Goal: Information Seeking & Learning: Learn about a topic

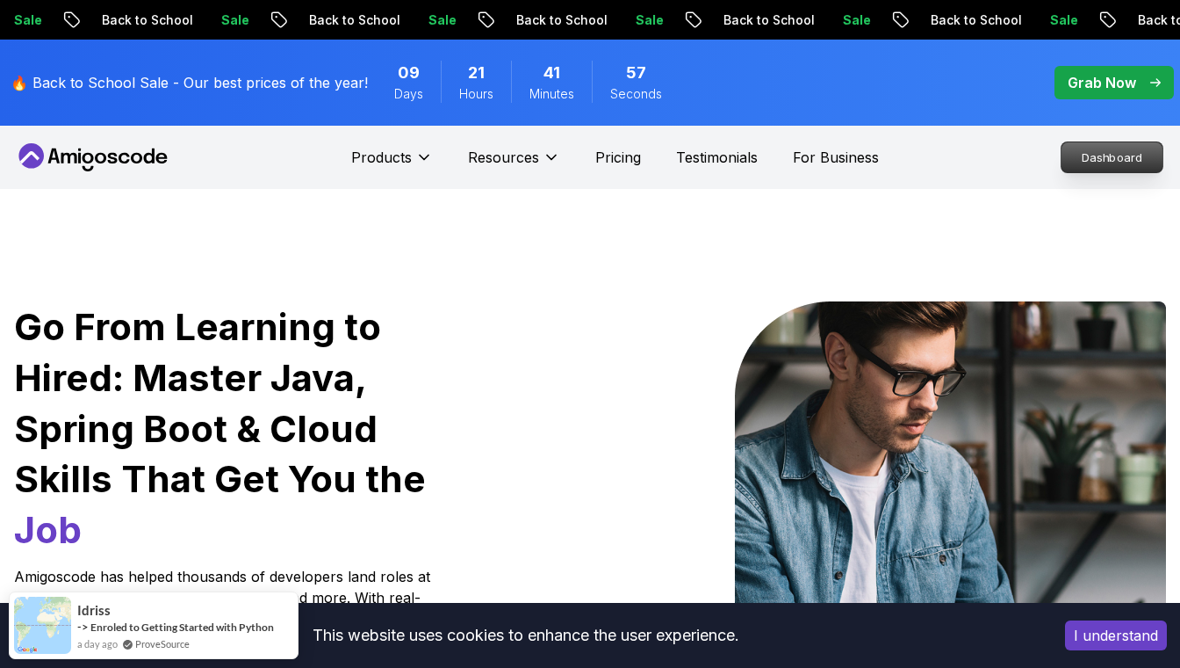
click at [960, 155] on nav "Products Resources Pricing Testimonials For Business Dashboard" at bounding box center [590, 157] width 1152 height 63
click at [1102, 145] on p "Dashboard" at bounding box center [1112, 157] width 101 height 30
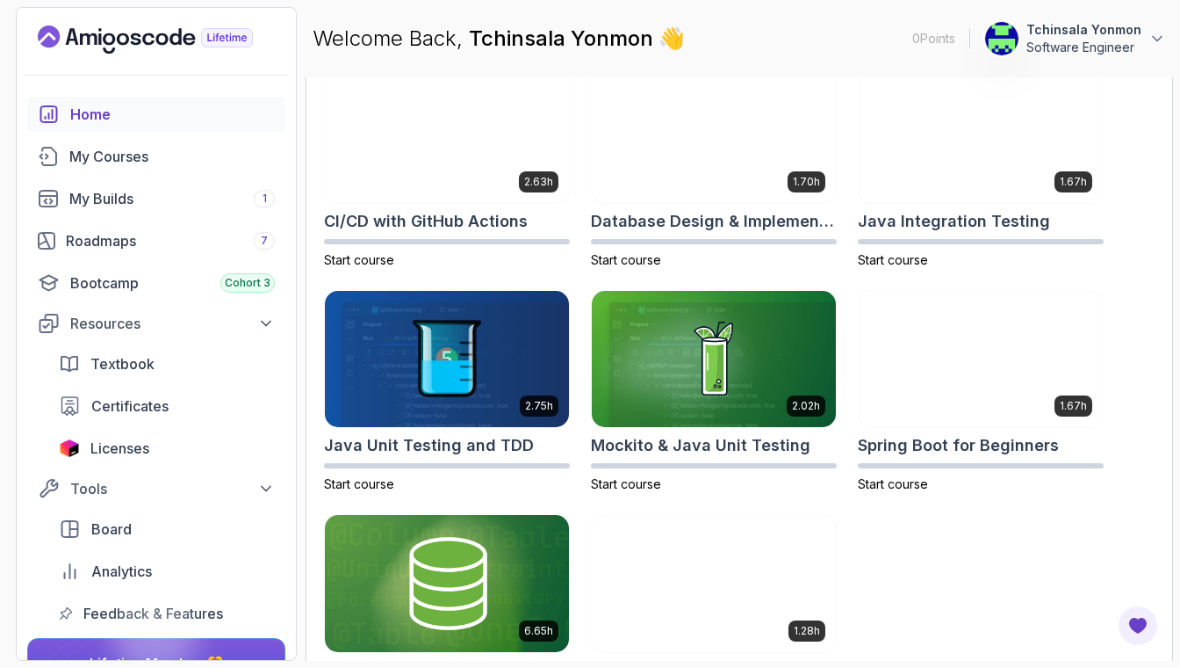
scroll to position [561, 0]
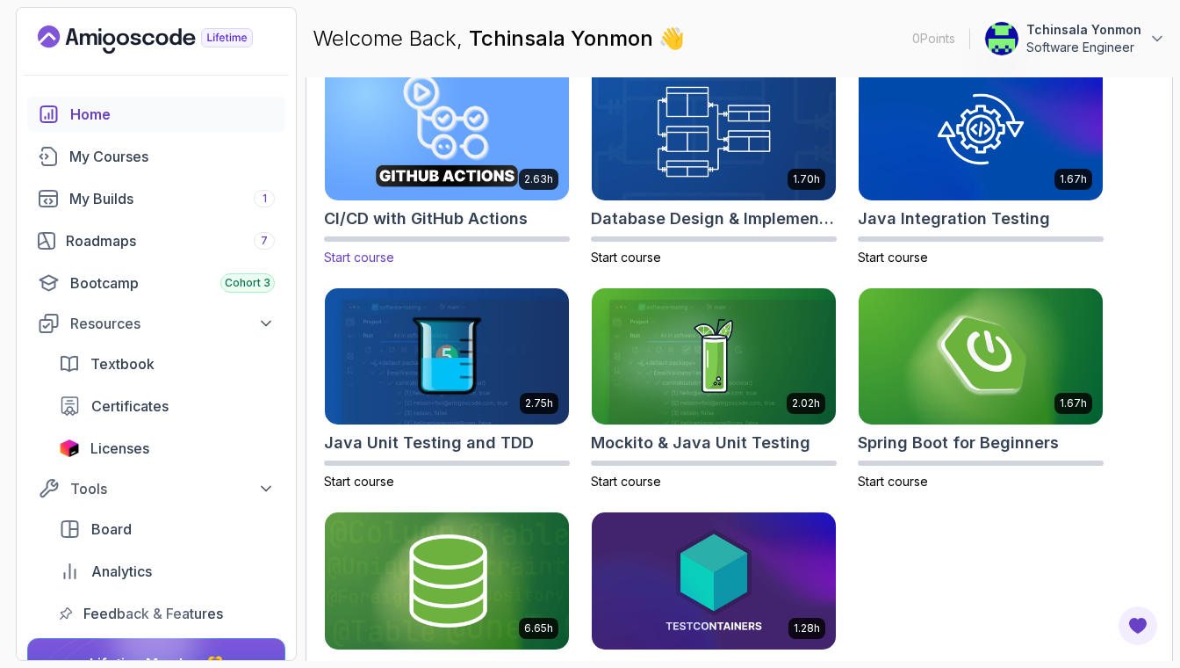
click at [472, 169] on img at bounding box center [447, 131] width 256 height 143
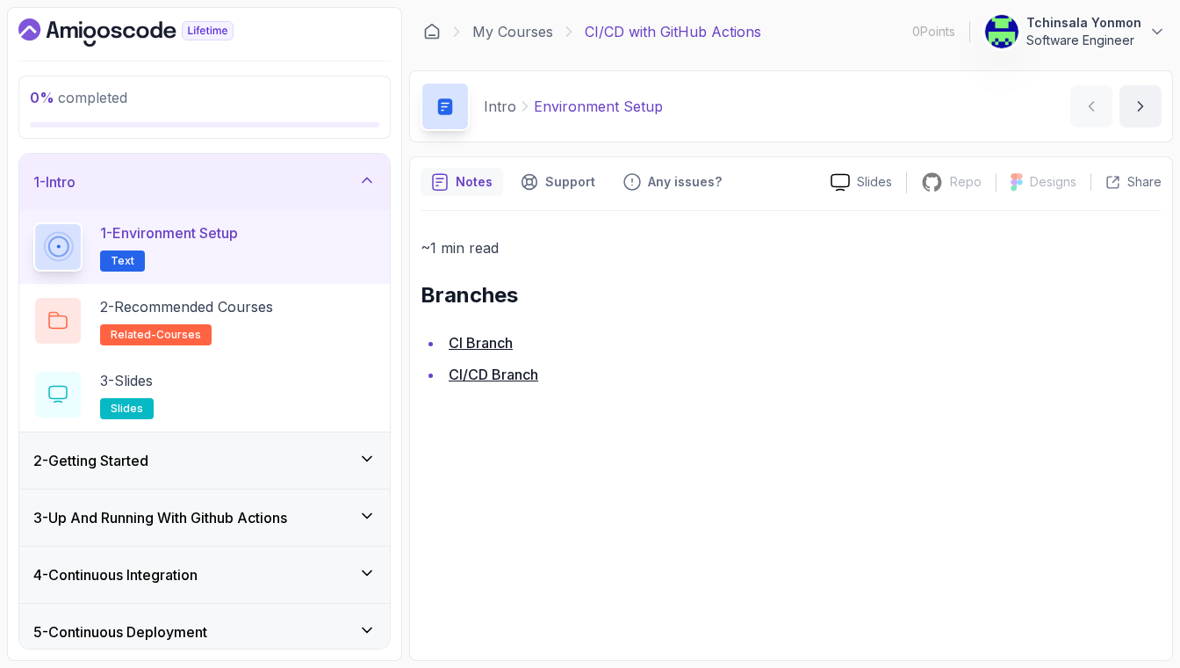
click at [210, 451] on div "2 - Getting Started" at bounding box center [204, 460] width 343 height 21
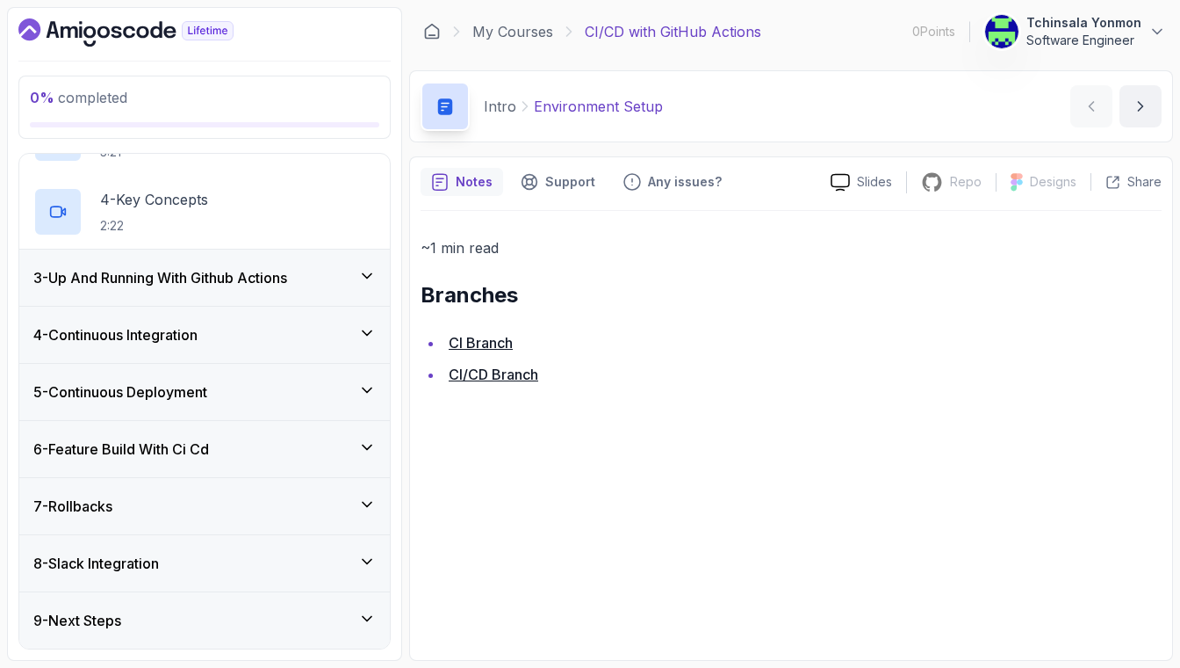
click at [140, 624] on div "9 - Next Steps" at bounding box center [204, 620] width 343 height 21
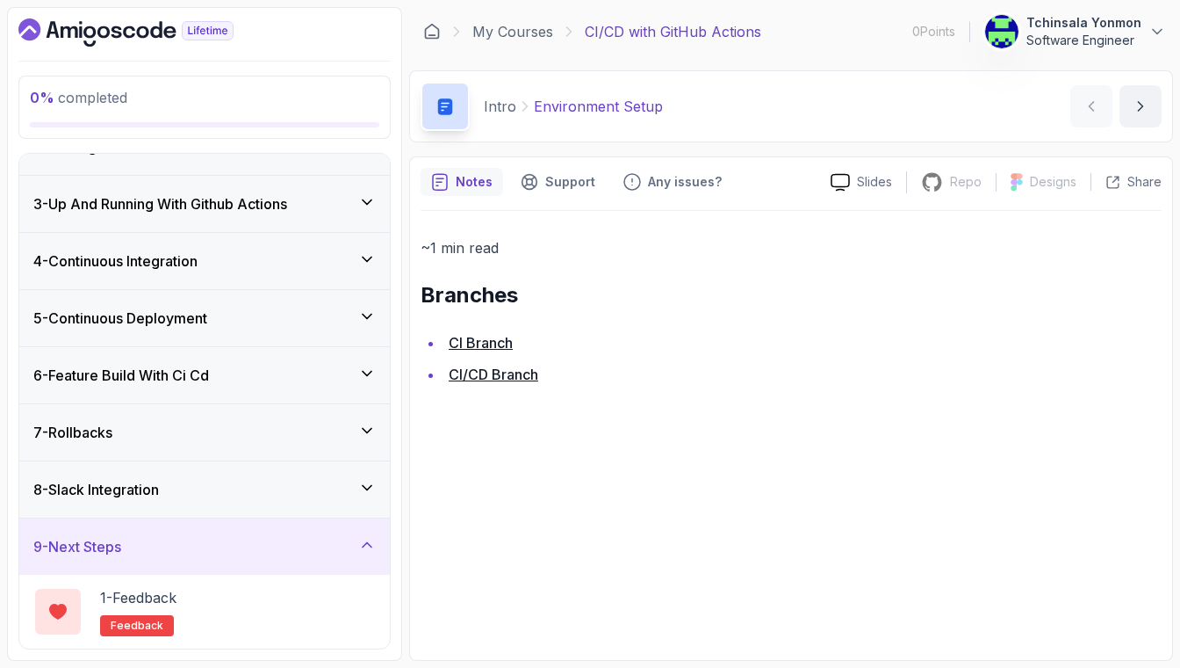
scroll to position [92, 0]
click at [173, 546] on div "9 - Next Steps" at bounding box center [204, 546] width 343 height 21
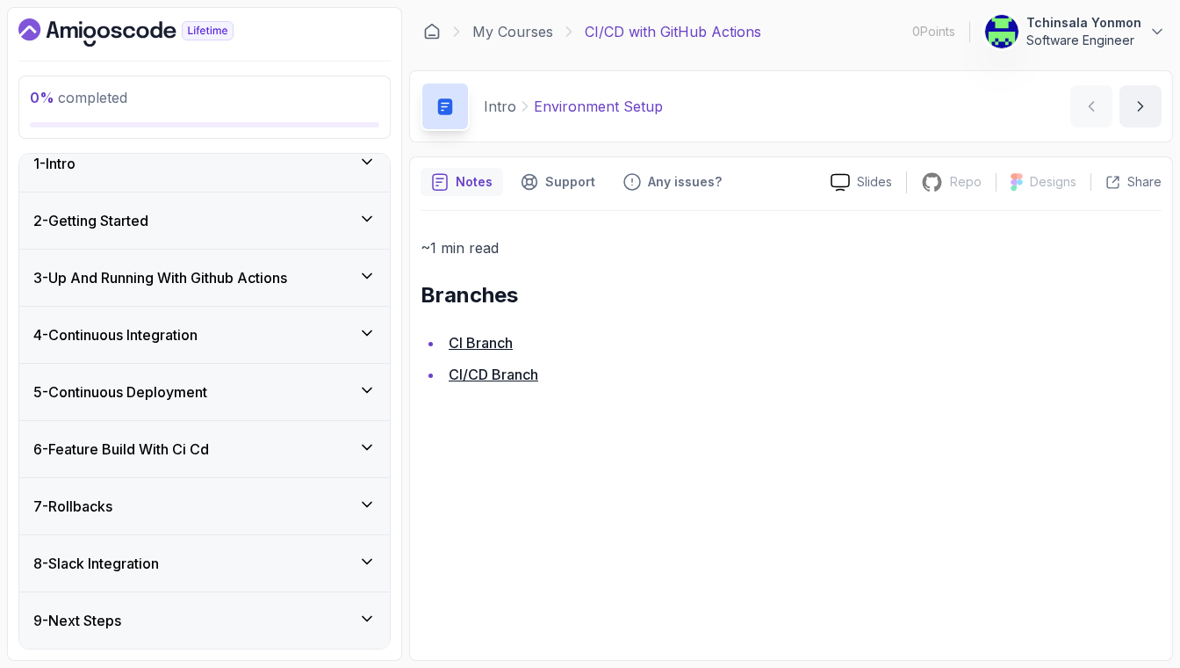
scroll to position [0, 0]
click at [142, 610] on div "9 - Next Steps" at bounding box center [204, 620] width 343 height 21
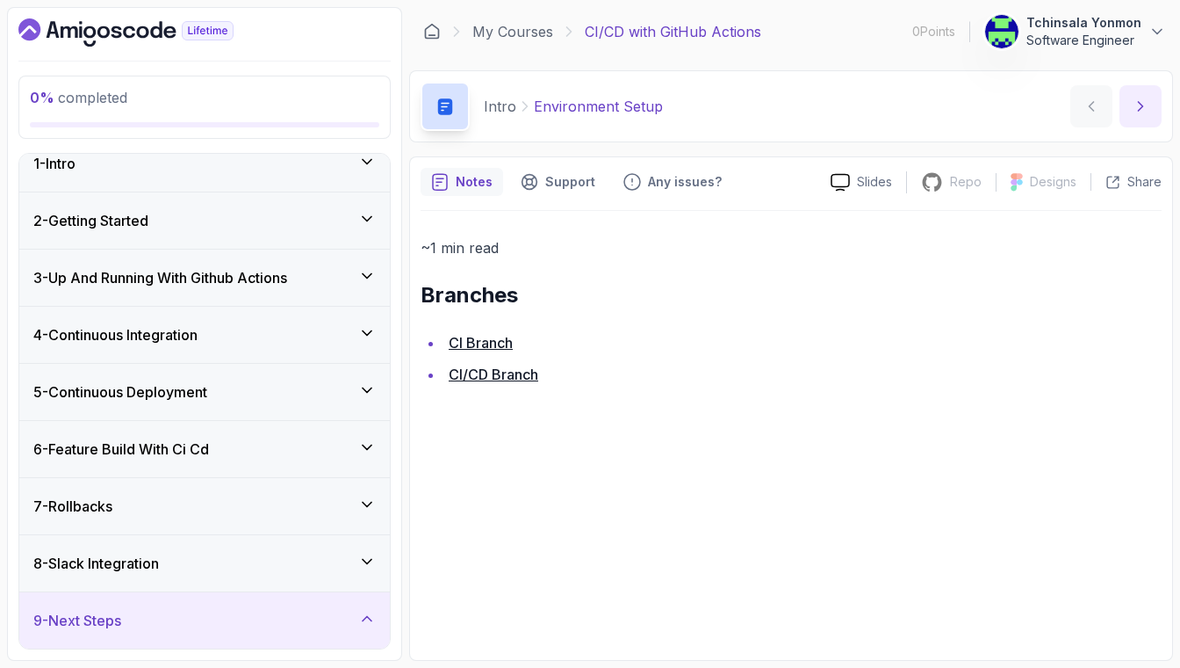
click at [1137, 106] on icon "next content" at bounding box center [1141, 106] width 18 height 18
